Goal: Task Accomplishment & Management: Manage account settings

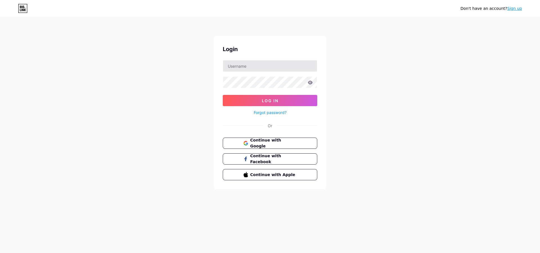
drag, startPoint x: 254, startPoint y: 73, endPoint x: 259, endPoint y: 67, distance: 7.7
click at [254, 73] on form "Log In Forgot password?" at bounding box center [270, 88] width 95 height 56
click at [262, 62] on input "text" at bounding box center [270, 65] width 94 height 11
type input "bationkimkim0@gmail.com"
click at [223, 95] on button "Log In" at bounding box center [270, 100] width 95 height 11
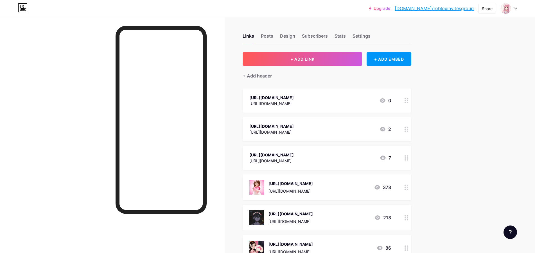
click at [412, 201] on div at bounding box center [407, 188] width 10 height 26
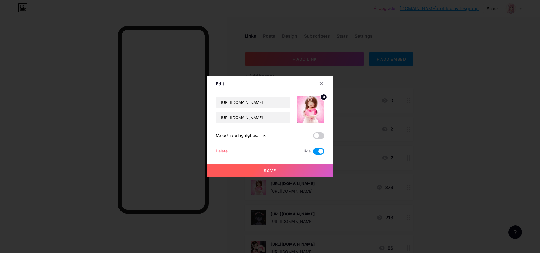
click at [269, 168] on button "Save" at bounding box center [270, 171] width 127 height 14
drag, startPoint x: 269, startPoint y: 168, endPoint x: 300, endPoint y: 166, distance: 31.3
click at [275, 164] on div "Save" at bounding box center [270, 166] width 127 height 23
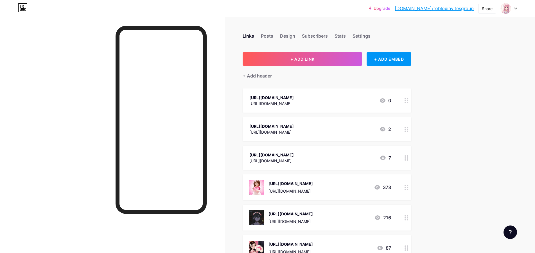
scroll to position [113, 0]
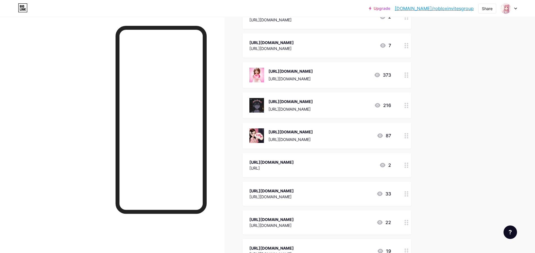
click at [409, 139] on icon at bounding box center [407, 135] width 4 height 5
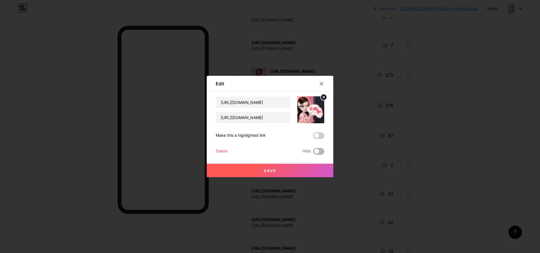
click at [322, 150] on span at bounding box center [318, 151] width 11 height 7
click at [313, 153] on input "checkbox" at bounding box center [313, 153] width 0 height 0
click at [318, 165] on button "Save" at bounding box center [270, 171] width 127 height 14
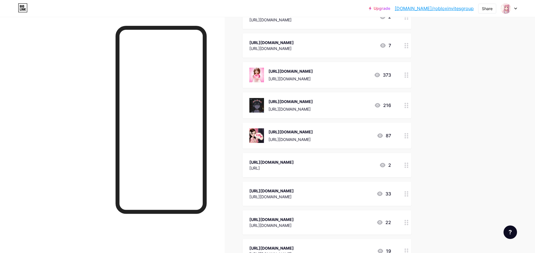
click at [408, 78] on icon at bounding box center [407, 75] width 4 height 5
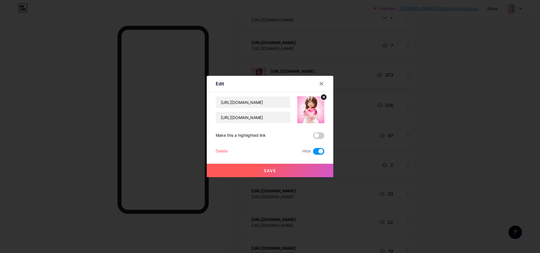
drag, startPoint x: 320, startPoint y: 151, endPoint x: 313, endPoint y: 163, distance: 13.7
click at [320, 151] on span at bounding box center [318, 151] width 11 height 7
click at [313, 153] on input "checkbox" at bounding box center [313, 153] width 0 height 0
click at [312, 165] on button "Save" at bounding box center [270, 171] width 127 height 14
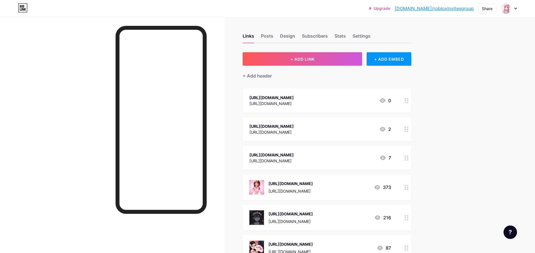
scroll to position [56, 0]
click at [441, 9] on link "[DOMAIN_NAME]/robloxinvitesgroup" at bounding box center [434, 8] width 79 height 7
click at [297, 35] on div "Links Posts Design Subscribers Stats Settings" at bounding box center [327, 34] width 169 height 20
drag, startPoint x: 278, startPoint y: 35, endPoint x: 287, endPoint y: 33, distance: 8.9
click at [279, 35] on div "Links Posts Design Subscribers Stats Settings" at bounding box center [327, 34] width 169 height 20
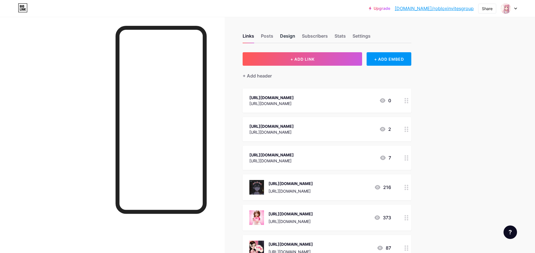
click at [288, 33] on div "Design" at bounding box center [287, 38] width 15 height 10
click at [269, 37] on div "Posts" at bounding box center [267, 38] width 12 height 10
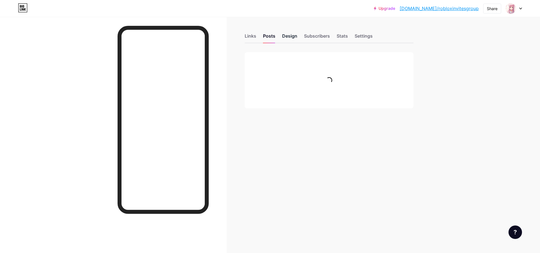
click at [289, 34] on div "Design" at bounding box center [289, 38] width 15 height 10
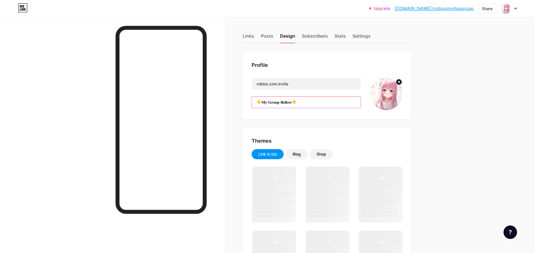
click at [295, 100] on input "👇𝐌𝐲 𝐆𝐫𝐨𝐮𝐩 𝐁𝐞𝐥𝐥𝐨𝐰​👇" at bounding box center [306, 102] width 109 height 11
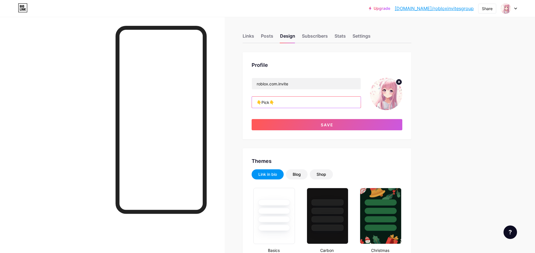
type input "👇Pick​👇"
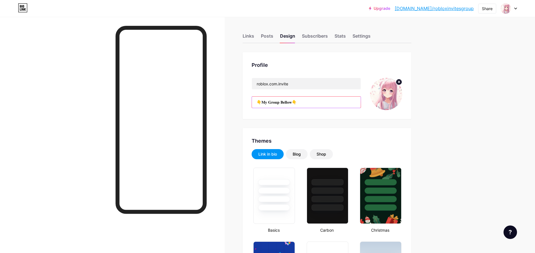
click at [316, 100] on input "👇𝐌𝐲 𝐆𝐫𝐨𝐮𝐩 𝐁𝐞𝐥𝐥𝐨𝐰​👇" at bounding box center [306, 102] width 109 height 11
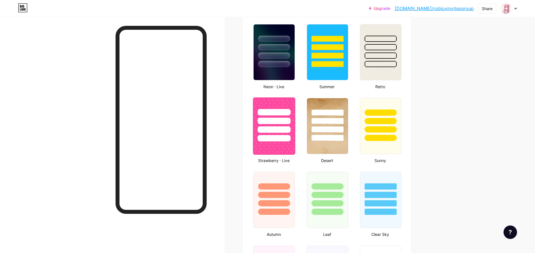
scroll to position [394, 0]
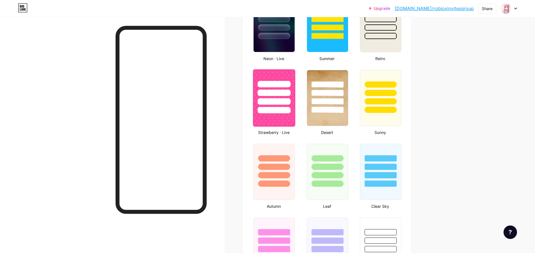
click at [285, 107] on div at bounding box center [274, 110] width 33 height 6
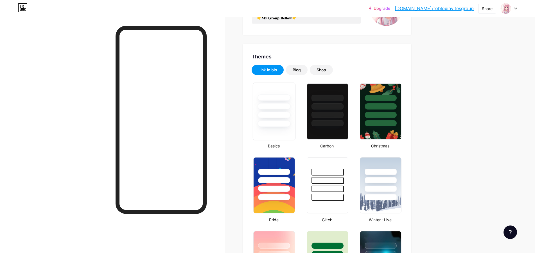
scroll to position [0, 0]
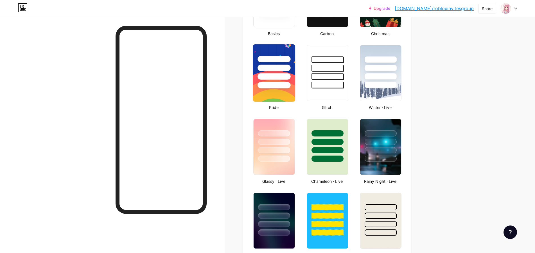
scroll to position [225, 0]
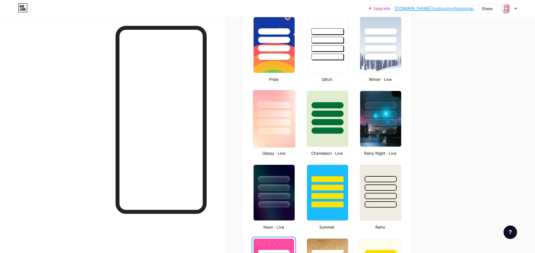
click at [275, 107] on div at bounding box center [274, 105] width 33 height 6
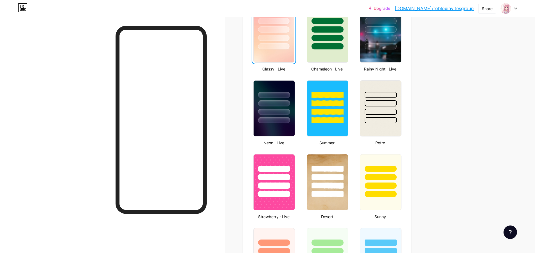
scroll to position [338, 0]
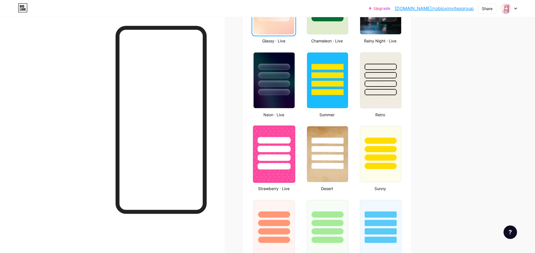
click at [273, 135] on div at bounding box center [274, 148] width 42 height 44
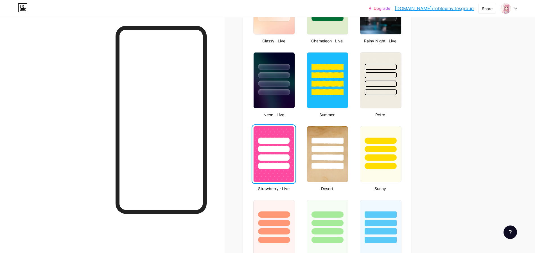
scroll to position [394, 0]
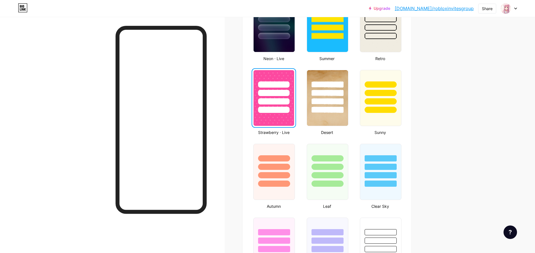
click at [306, 110] on div "Basics Carbon Christmas Pride Glitch Winter · Live Glassy · Live Chameleon · Li…" at bounding box center [327, 64] width 151 height 585
click at [321, 111] on div at bounding box center [327, 110] width 33 height 6
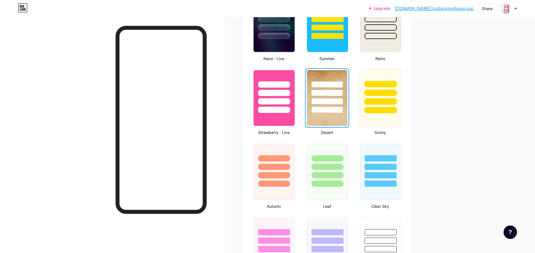
click at [385, 110] on div at bounding box center [380, 110] width 33 height 6
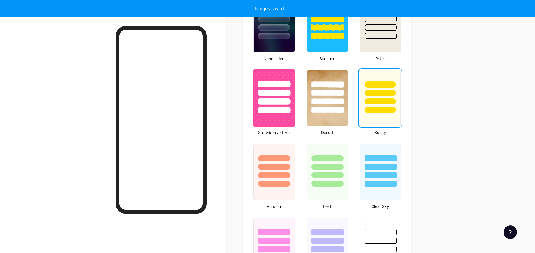
click at [282, 110] on div at bounding box center [274, 110] width 33 height 6
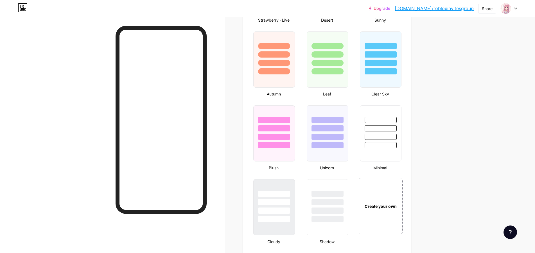
scroll to position [591, 0]
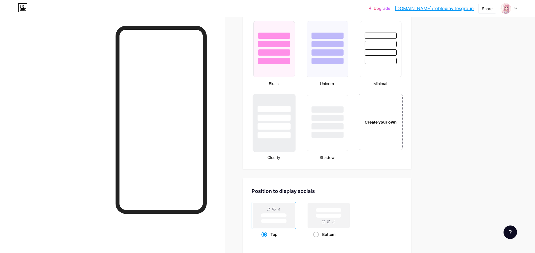
click at [280, 109] on div at bounding box center [274, 109] width 33 height 6
click at [320, 115] on div at bounding box center [327, 118] width 33 height 6
click at [271, 48] on div at bounding box center [274, 43] width 42 height 44
click at [319, 235] on span at bounding box center [316, 235] width 6 height 6
click at [317, 240] on input "Bottom" at bounding box center [315, 242] width 4 height 4
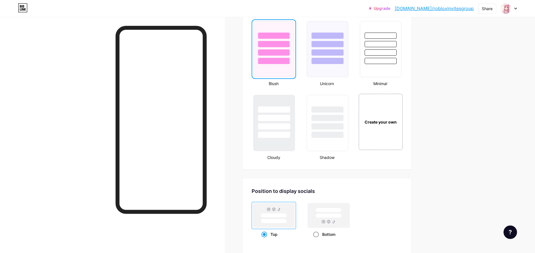
radio input "true"
click at [270, 232] on div "Top" at bounding box center [274, 235] width 25 height 10
click at [265, 240] on input "Top" at bounding box center [264, 242] width 4 height 4
radio input "true"
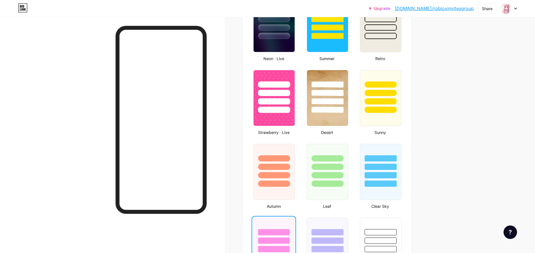
scroll to position [366, 0]
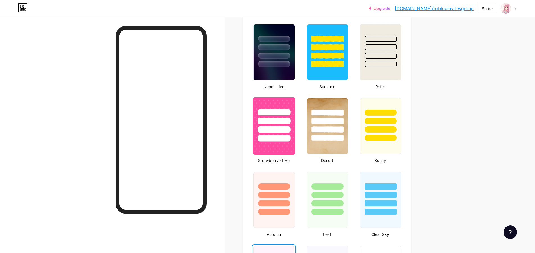
click at [285, 115] on div at bounding box center [274, 112] width 33 height 6
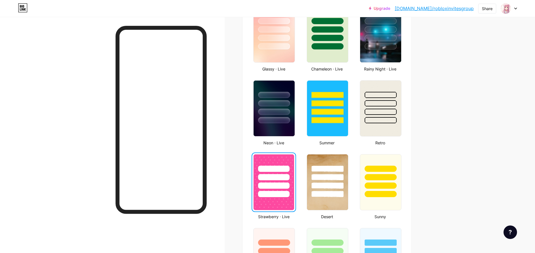
scroll to position [281, 0]
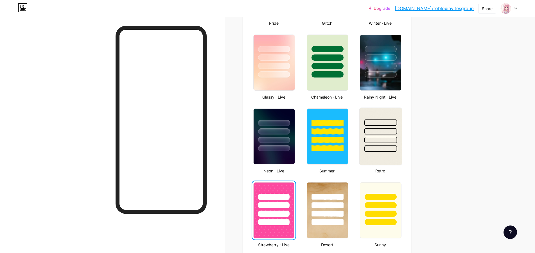
click at [381, 129] on div at bounding box center [380, 131] width 33 height 6
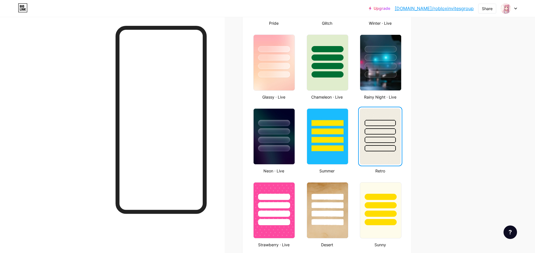
scroll to position [394, 0]
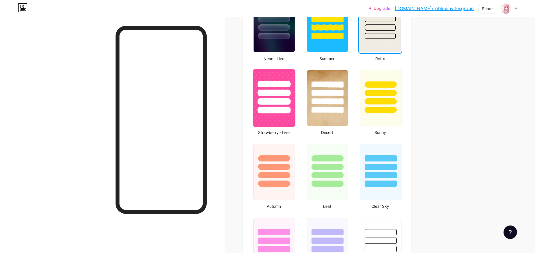
click at [276, 107] on div at bounding box center [274, 110] width 33 height 6
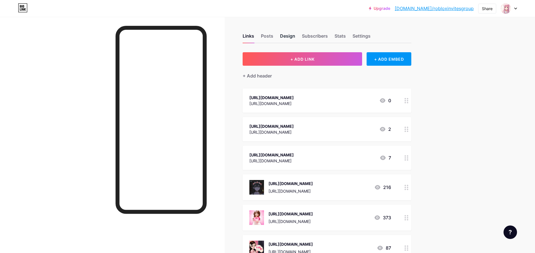
click at [283, 35] on div "Design" at bounding box center [287, 38] width 15 height 10
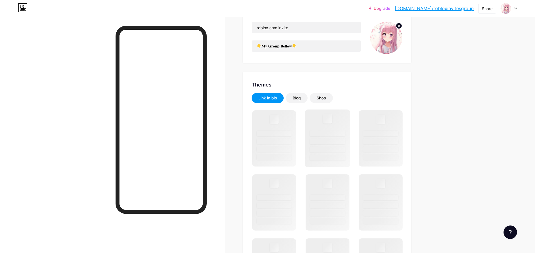
scroll to position [113, 0]
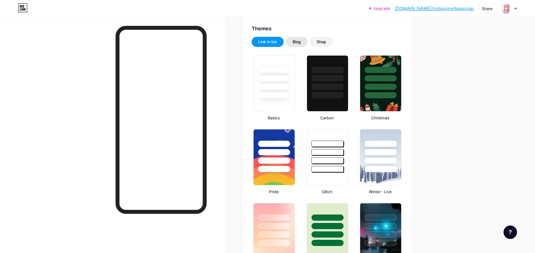
click at [301, 41] on div "Blog" at bounding box center [297, 42] width 8 height 6
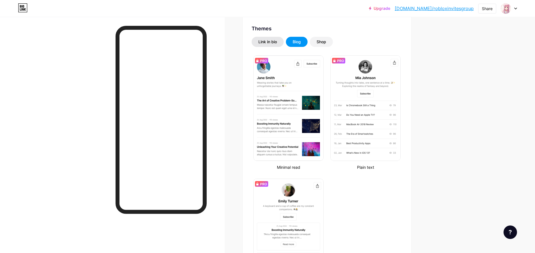
click at [276, 41] on div "Link in bio" at bounding box center [268, 42] width 19 height 6
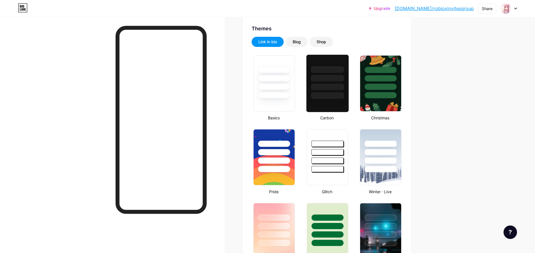
click at [322, 75] on div at bounding box center [327, 78] width 33 height 6
click at [382, 149] on div at bounding box center [380, 152] width 33 height 6
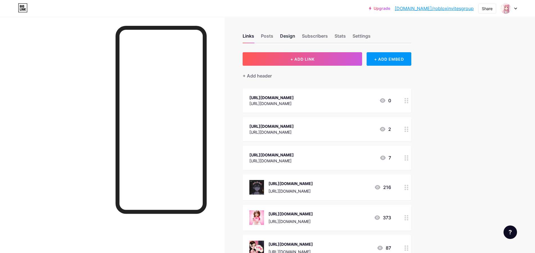
click at [288, 34] on div "Design" at bounding box center [287, 38] width 15 height 10
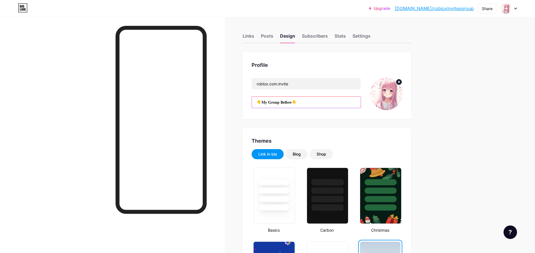
drag, startPoint x: 296, startPoint y: 102, endPoint x: 265, endPoint y: 102, distance: 30.9
click at [265, 102] on input "👇𝐌𝐲 𝐆𝐫𝐨𝐮𝐩 𝐁𝐞𝐥𝐥𝐨𝐰​👇" at bounding box center [306, 102] width 109 height 11
paste input "𝙮 𝙜𝙧𝙤𝙪𝙥 𝙗𝙚𝙡𝙤𝙬 𝙘𝙝𝙤𝙤𝙨𝙚 𝙖𝙣𝙙 𝙅𝙤𝙞𝙣"
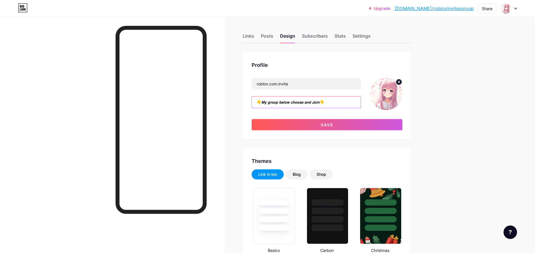
drag, startPoint x: 325, startPoint y: 102, endPoint x: 263, endPoint y: 103, distance: 62.2
click at [263, 103] on input "👇𝙈𝙮 𝙜𝙧𝙤𝙪𝙥 𝙗𝙚𝙡𝙤𝙬 𝙘𝙝𝙤𝙤𝙨𝙚 𝙖𝙣𝙙 𝙅𝙤𝙞𝙣👇" at bounding box center [306, 102] width 109 height 11
paste input "My group below choose and Join"
drag, startPoint x: 324, startPoint y: 103, endPoint x: 263, endPoint y: 104, distance: 61.1
click at [263, 104] on input "👇My group below choose and Join👇" at bounding box center [306, 102] width 109 height 11
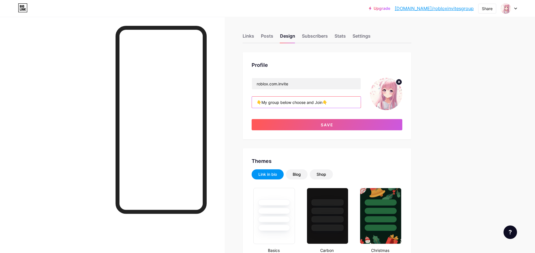
paste input "𝙈𝙮 𝙜𝙧𝙤𝙪𝙥 𝙗𝙚𝙡𝙤𝙬 𝙘𝙝𝙤𝙤𝙨𝙚 𝙖𝙣𝙙 𝙅𝙤𝙞𝙣"
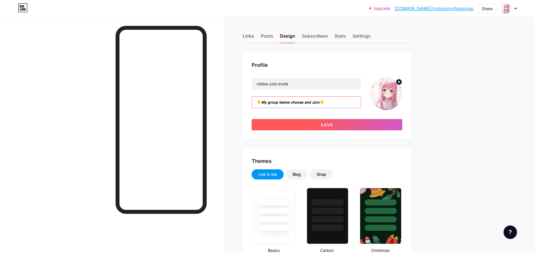
type input "👇𝙈𝙮 𝙜𝙧𝙤𝙪𝙥 𝙗𝙚𝙡𝙤𝙬 𝙘𝙝𝙤𝙤𝙨𝙚 𝙖𝙣𝙙 𝙅𝙤𝙞𝙣👇"
click at [312, 124] on button "Save" at bounding box center [327, 124] width 151 height 11
